Goal: Entertainment & Leisure: Consume media (video, audio)

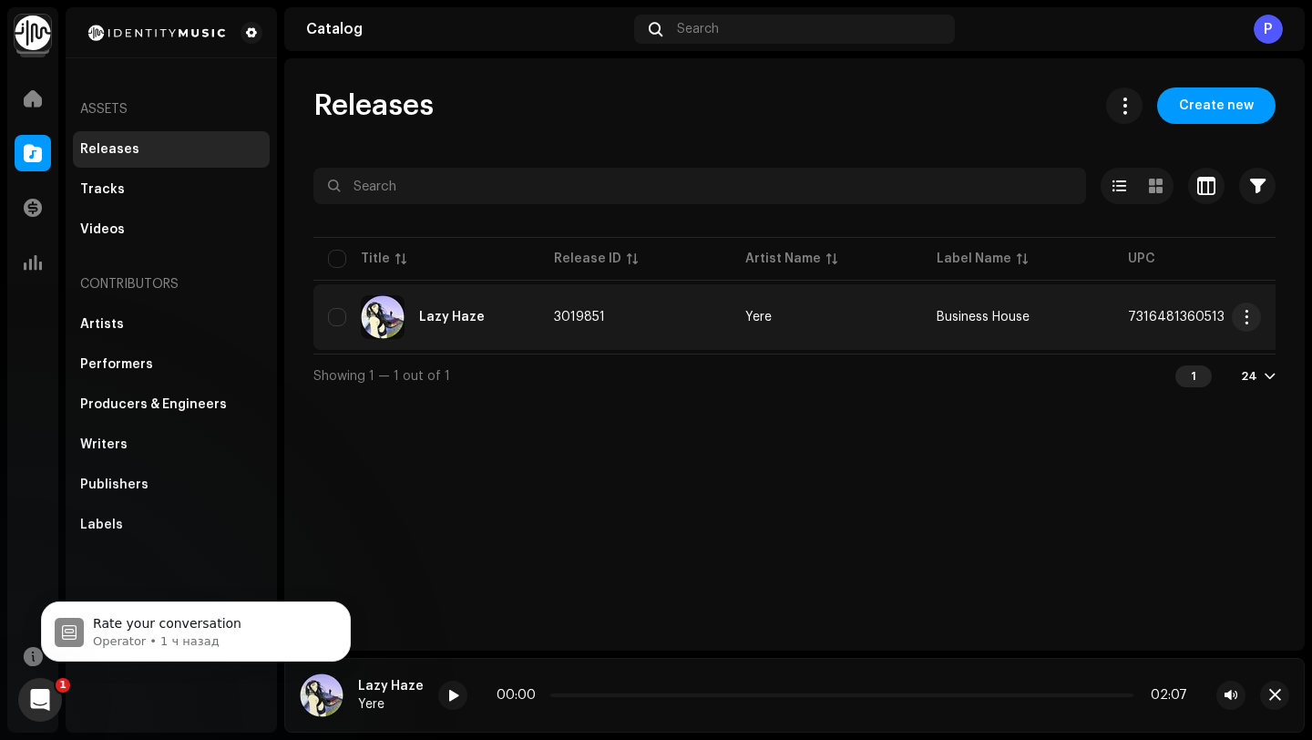
click at [376, 315] on img at bounding box center [383, 317] width 44 height 44
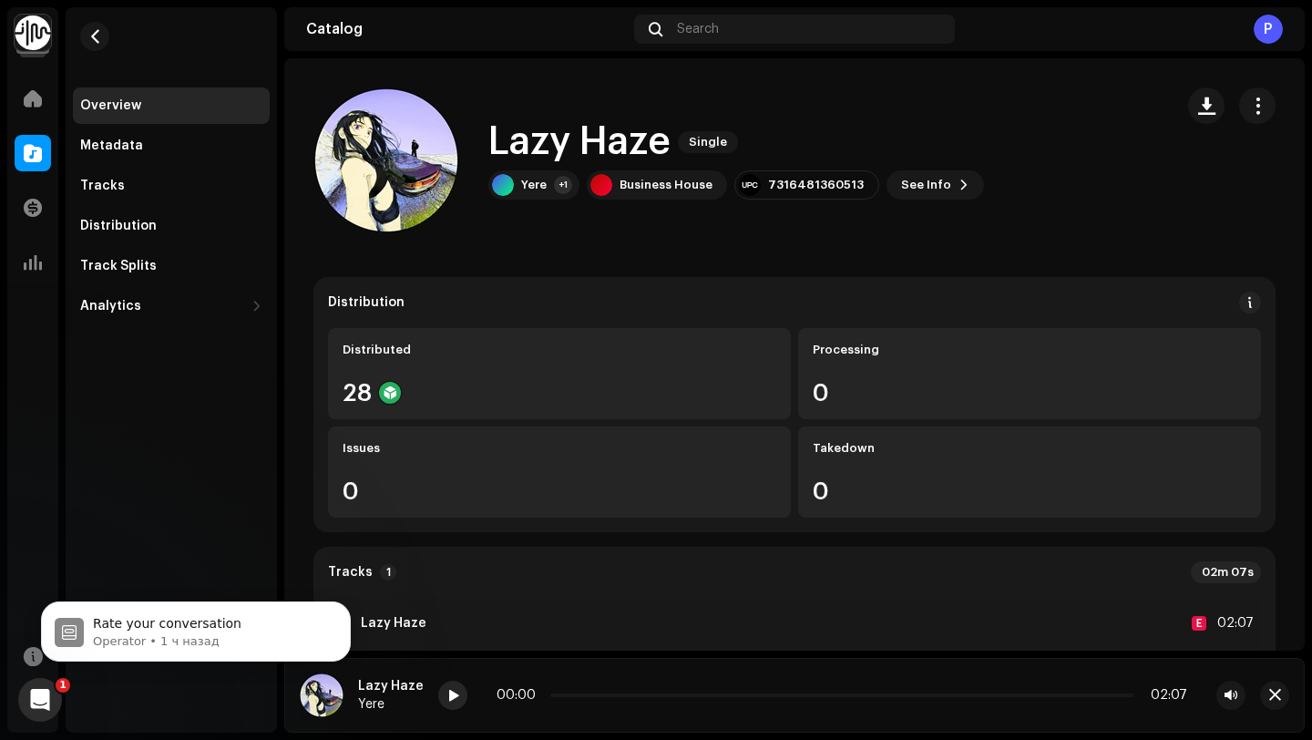
click at [447, 699] on span at bounding box center [452, 696] width 11 height 15
click at [175, 617] on span "Rate your conversation" at bounding box center [167, 623] width 148 height 15
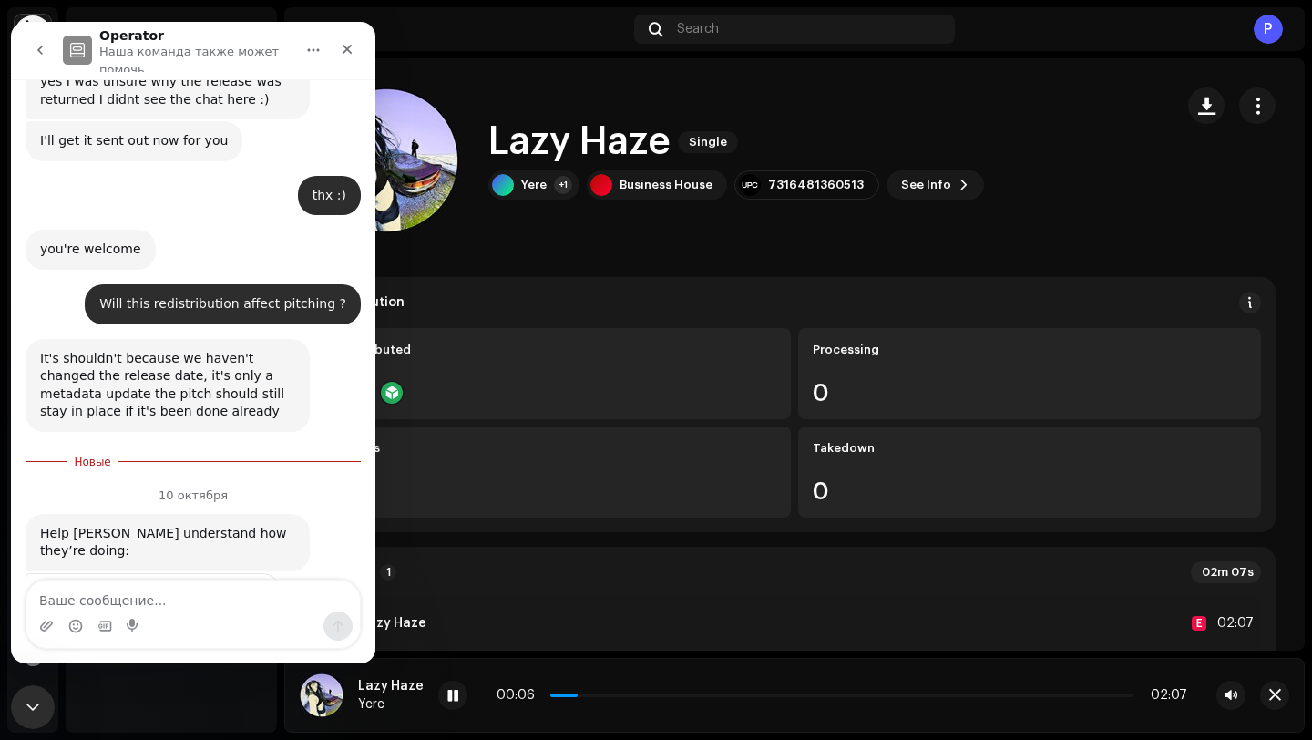
scroll to position [2070, 0]
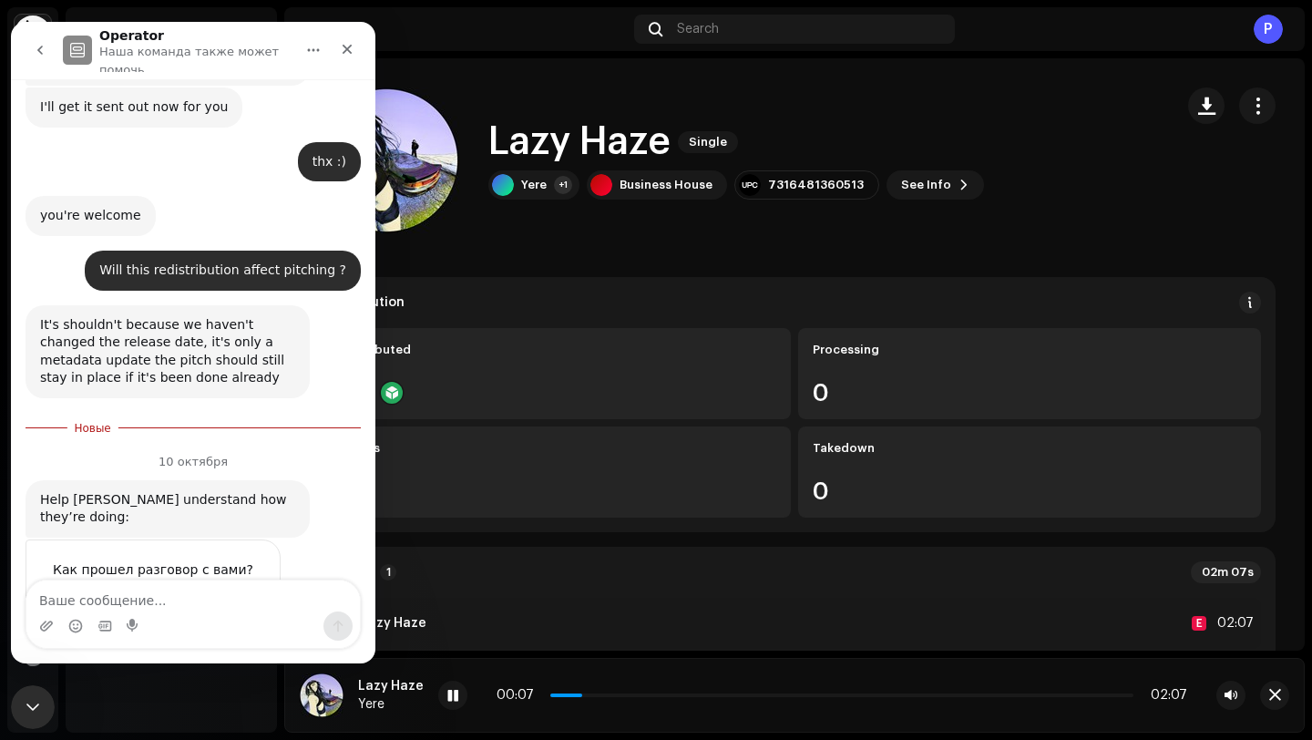
click at [194, 589] on span "Отлично" at bounding box center [195, 605] width 33 height 33
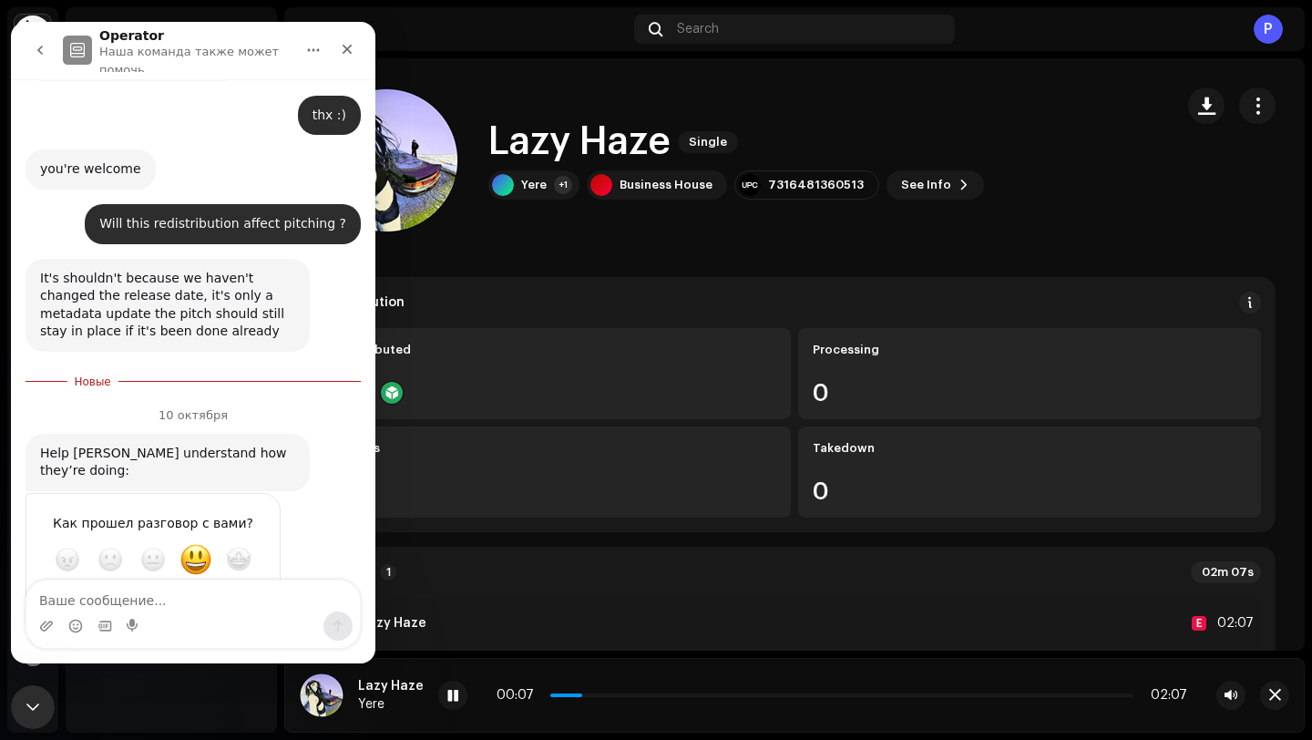
scroll to position [2119, 0]
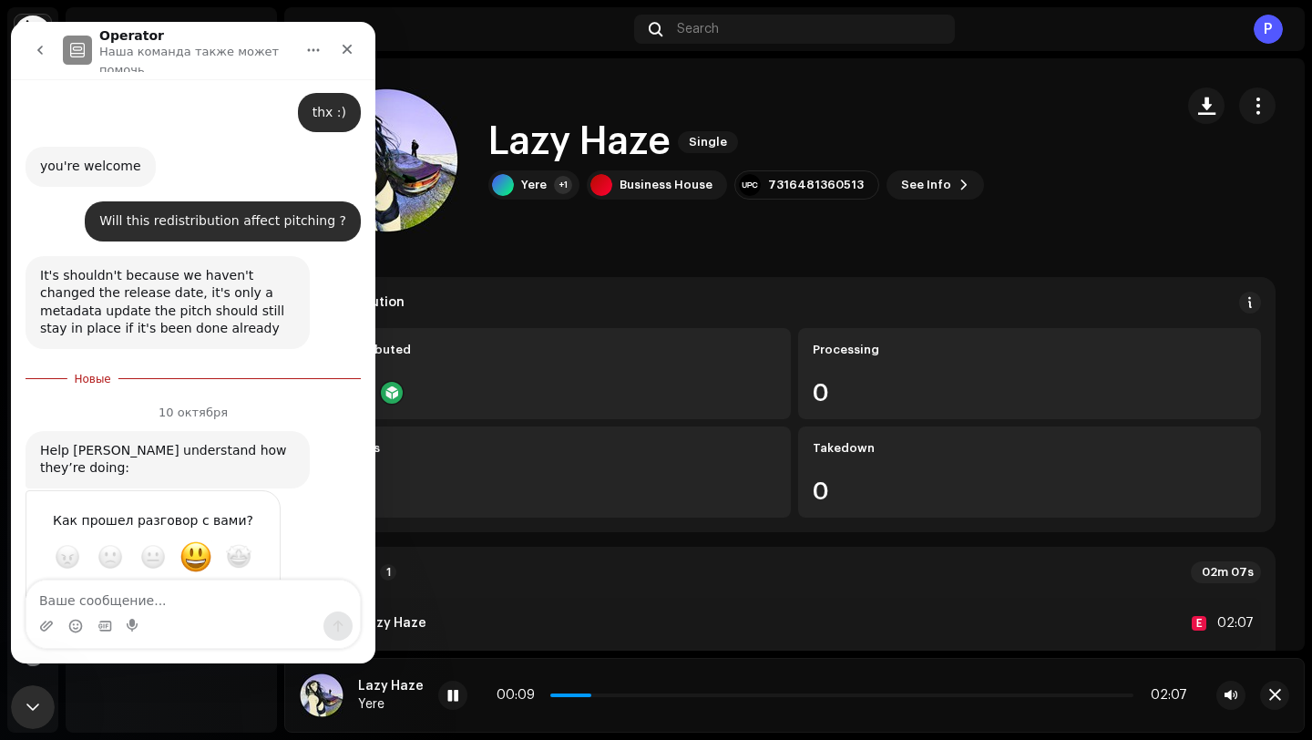
click at [242, 604] on div "Отправить" at bounding box center [248, 622] width 36 height 36
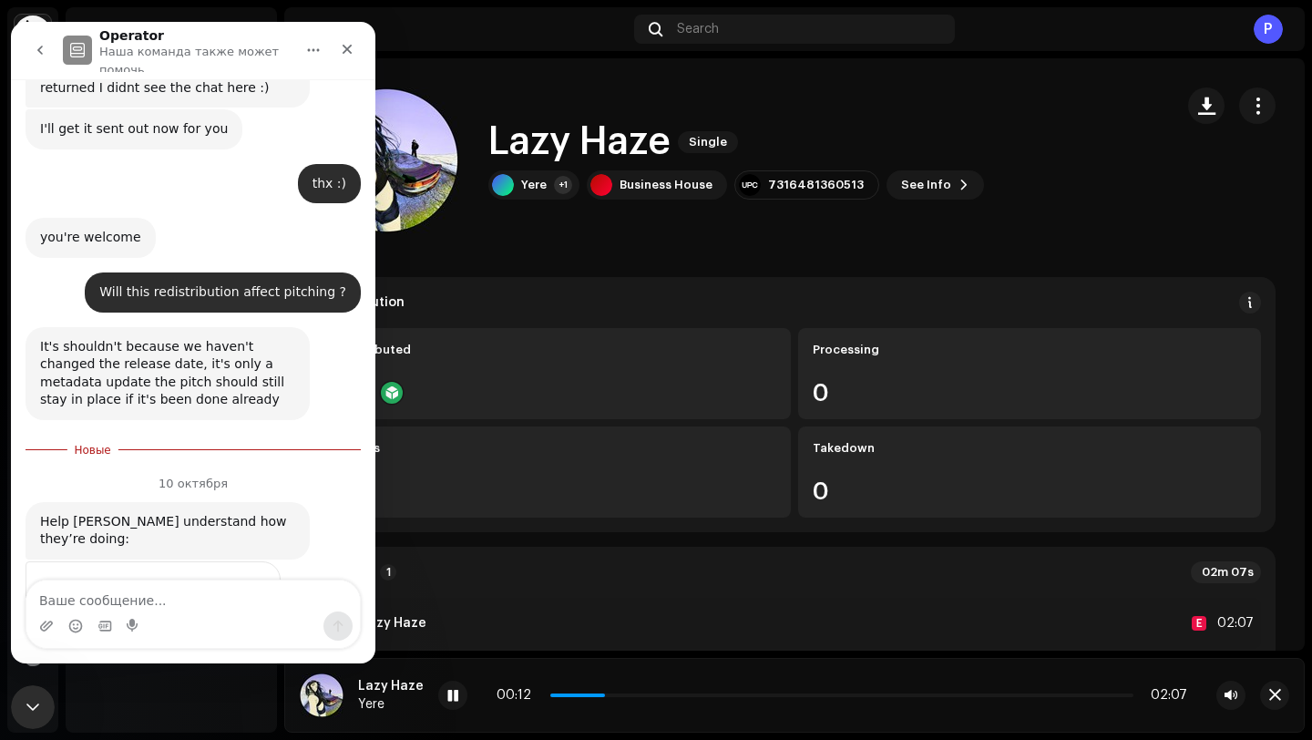
click at [639, 697] on div "00:12 02:07" at bounding box center [841, 695] width 690 height 15
click at [637, 693] on p-slider at bounding box center [841, 695] width 583 height 4
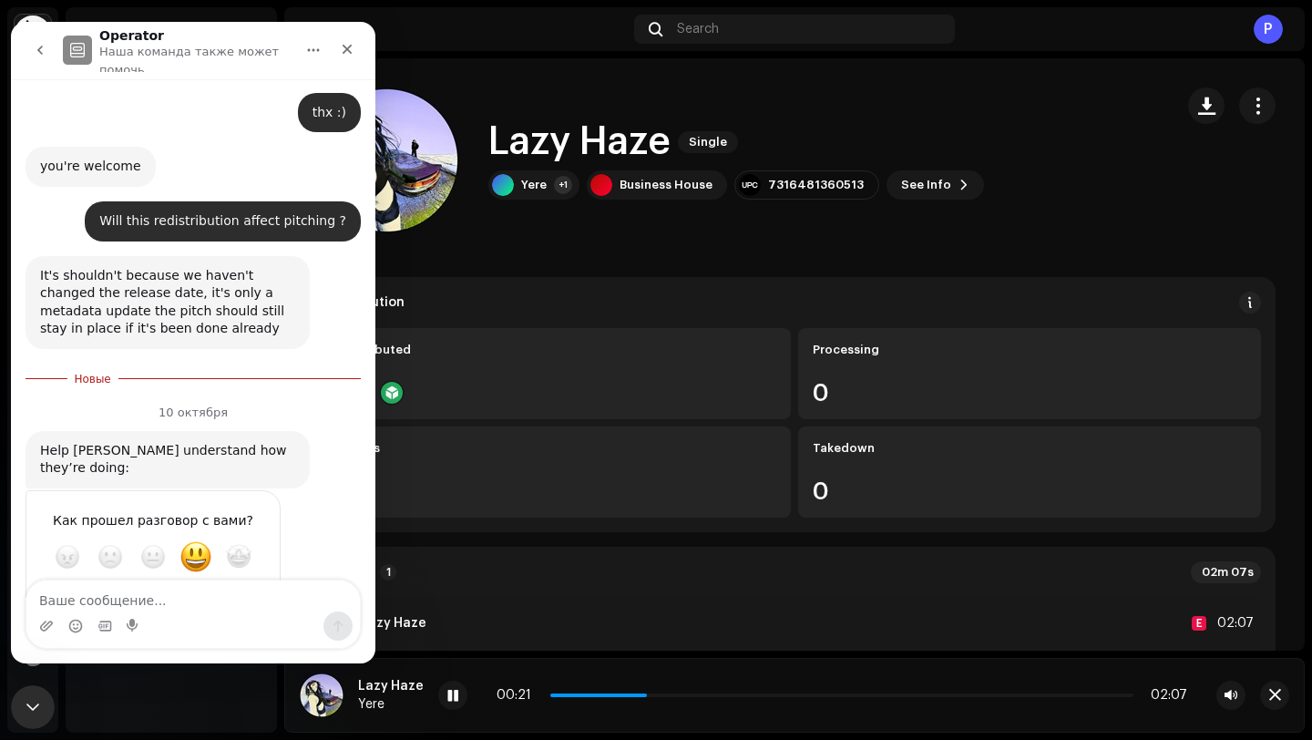
click at [535, 535] on div "Distribution Distributed 30 Processing 0 Issues 0 Takedown 0 Tracks 1 02m 07s 1…" at bounding box center [794, 674] width 962 height 794
click at [351, 46] on icon "Закрыть" at bounding box center [348, 50] width 10 height 10
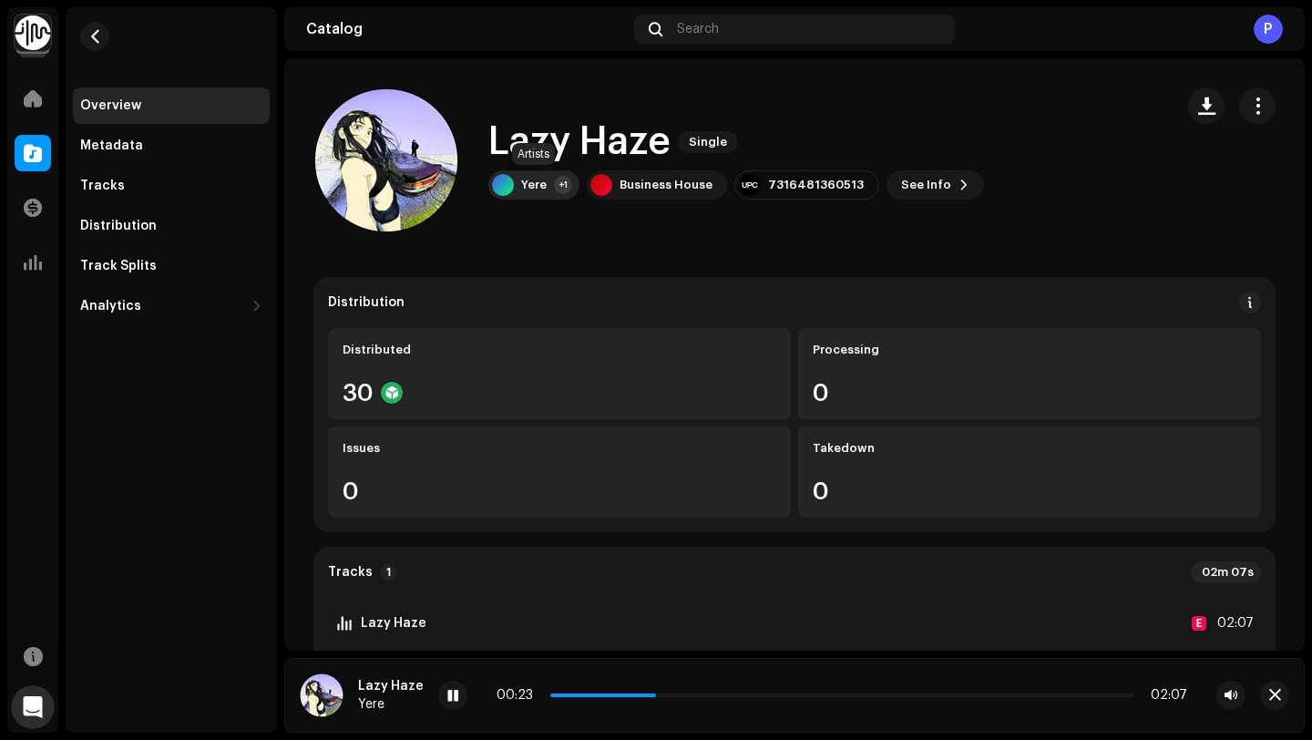
scroll to position [2076, 0]
drag, startPoint x: 557, startPoint y: 693, endPoint x: 502, endPoint y: 693, distance: 55.6
click at [504, 693] on div "00:29 02:07" at bounding box center [841, 695] width 690 height 15
click at [548, 697] on div "00:30 02:07" at bounding box center [841, 695] width 690 height 15
click at [550, 693] on span at bounding box center [621, 695] width 142 height 4
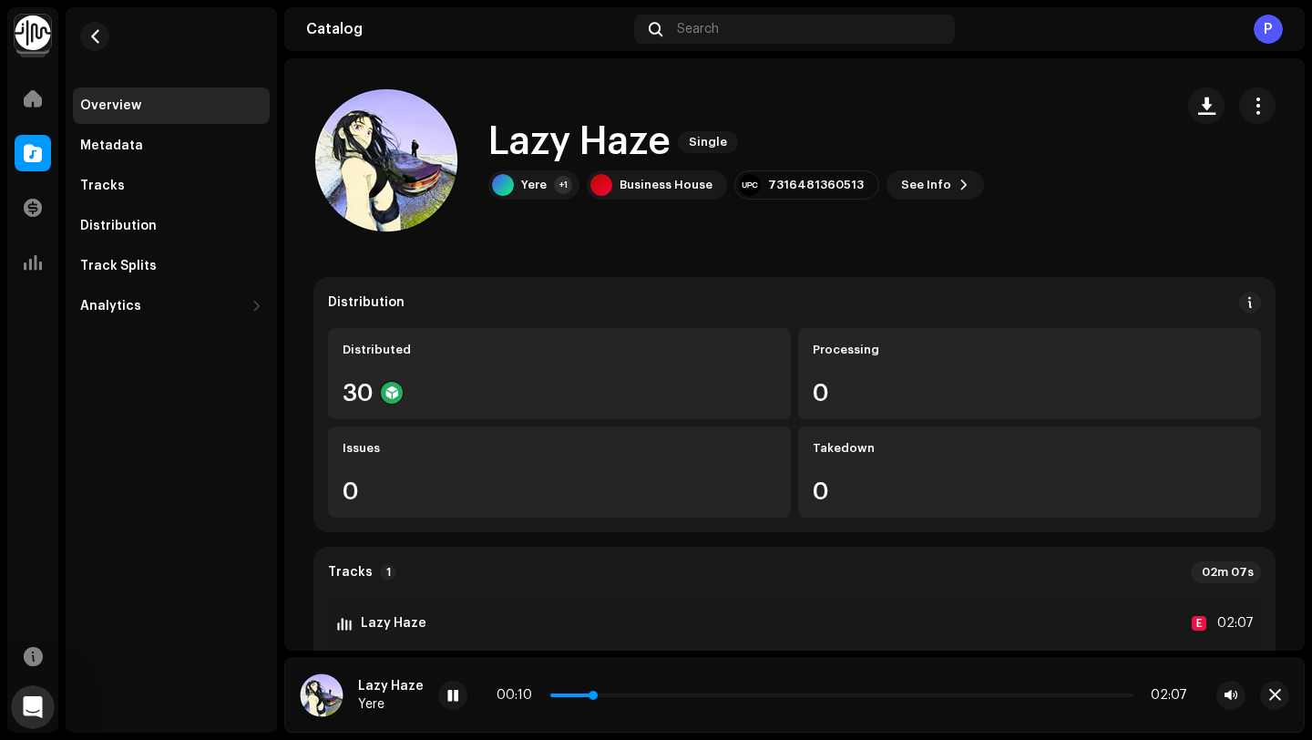
click at [627, 696] on p-slider at bounding box center [841, 695] width 583 height 4
click at [452, 697] on span at bounding box center [452, 696] width 11 height 15
click at [449, 704] on div at bounding box center [452, 694] width 29 height 29
